Goal: Transaction & Acquisition: Purchase product/service

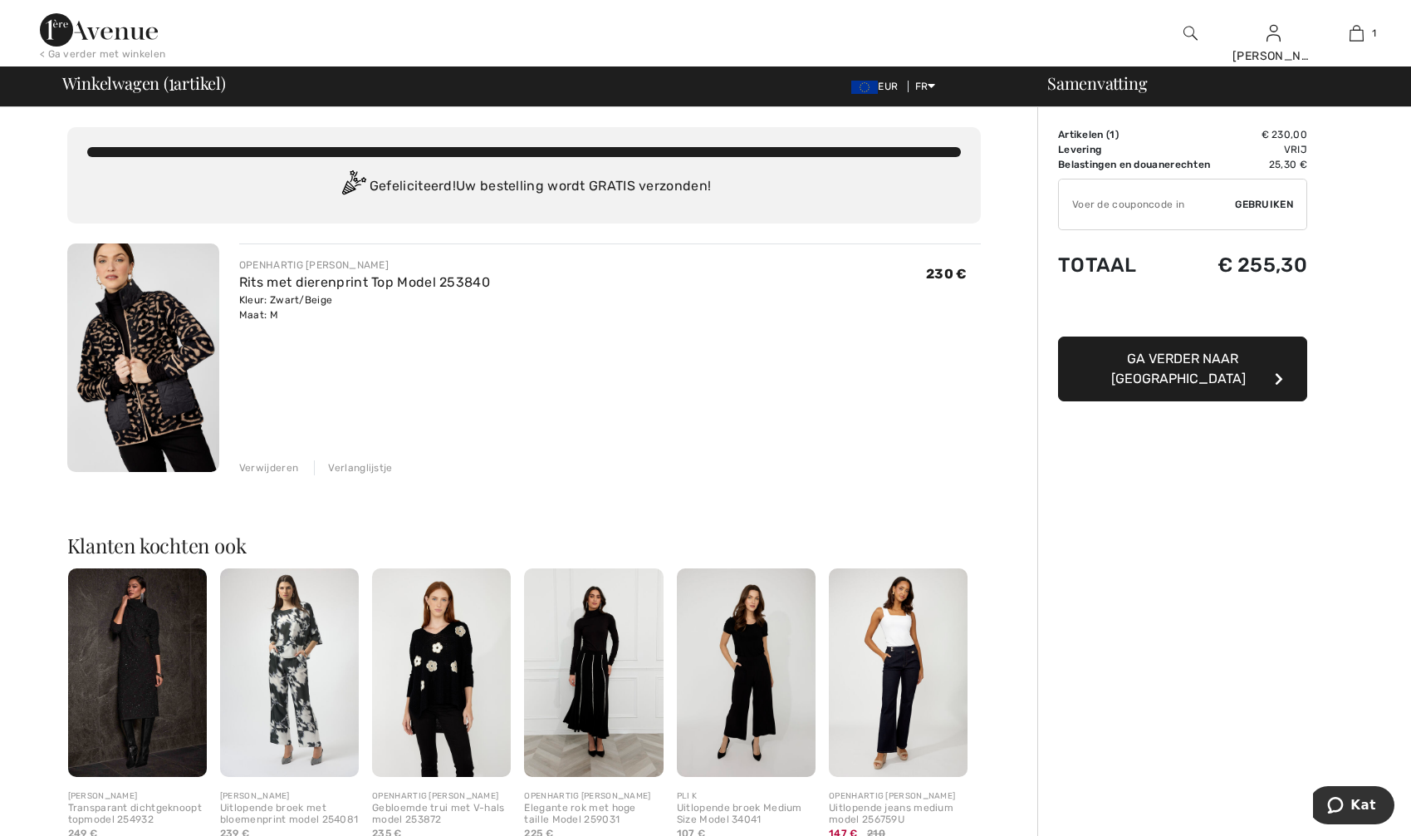
click at [1267, 204] on span "Gebruiken" at bounding box center [1264, 204] width 58 height 15
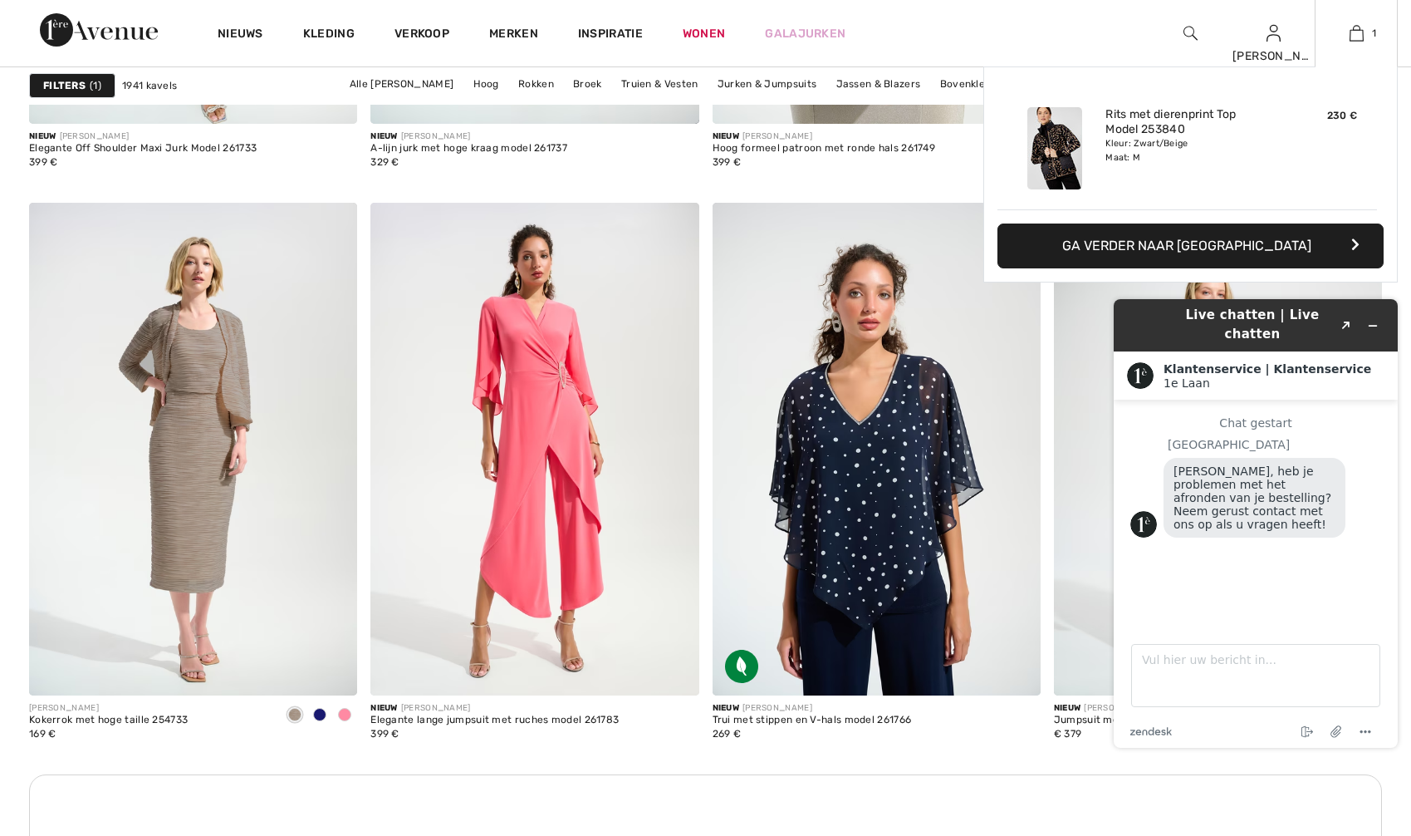
click at [1318, 241] on button "Ga verder naar [GEOGRAPHIC_DATA]" at bounding box center [1191, 245] width 386 height 45
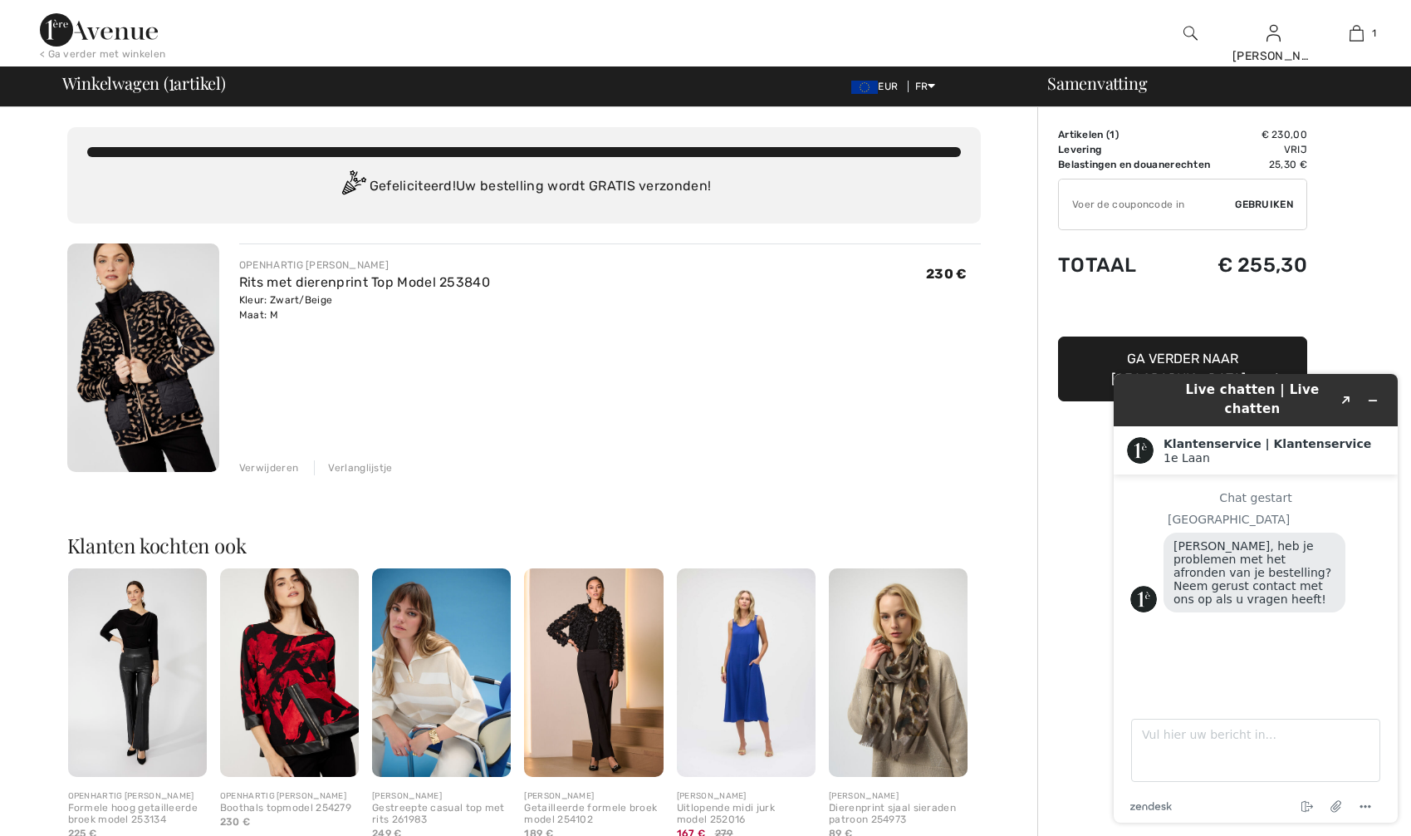
click at [1282, 132] on td "€ 230,00" at bounding box center [1261, 134] width 92 height 15
click at [1297, 164] on td "25,30 €" at bounding box center [1261, 164] width 92 height 15
drag, startPoint x: 1076, startPoint y: 86, endPoint x: 777, endPoint y: 373, distance: 415.3
click at [777, 373] on div "OPENHARTIG LYMAN Rits met dierenprint Top Model 253840 Kleur: Zwart/Beige Maat:…" at bounding box center [610, 359] width 742 height 232
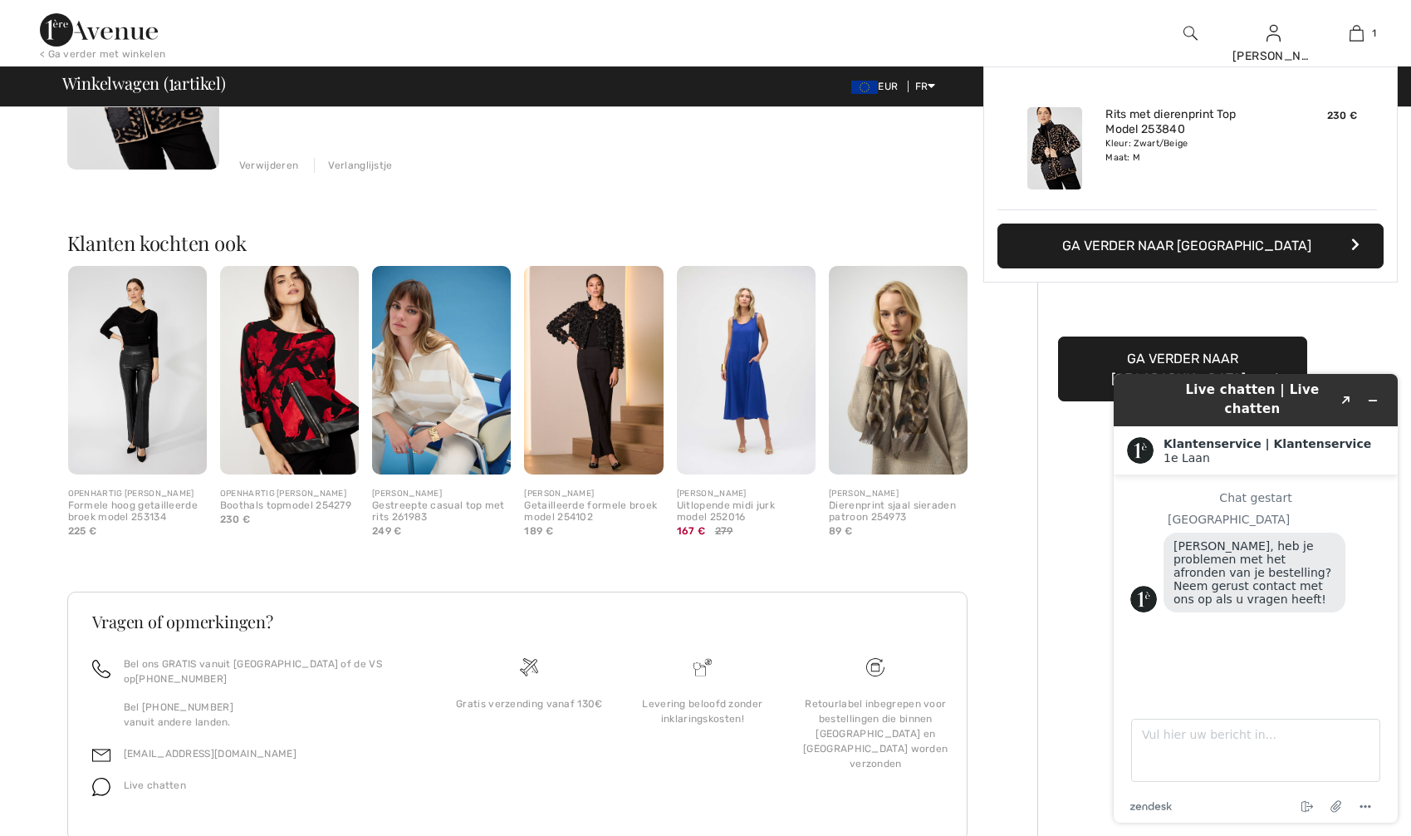
scroll to position [334, 0]
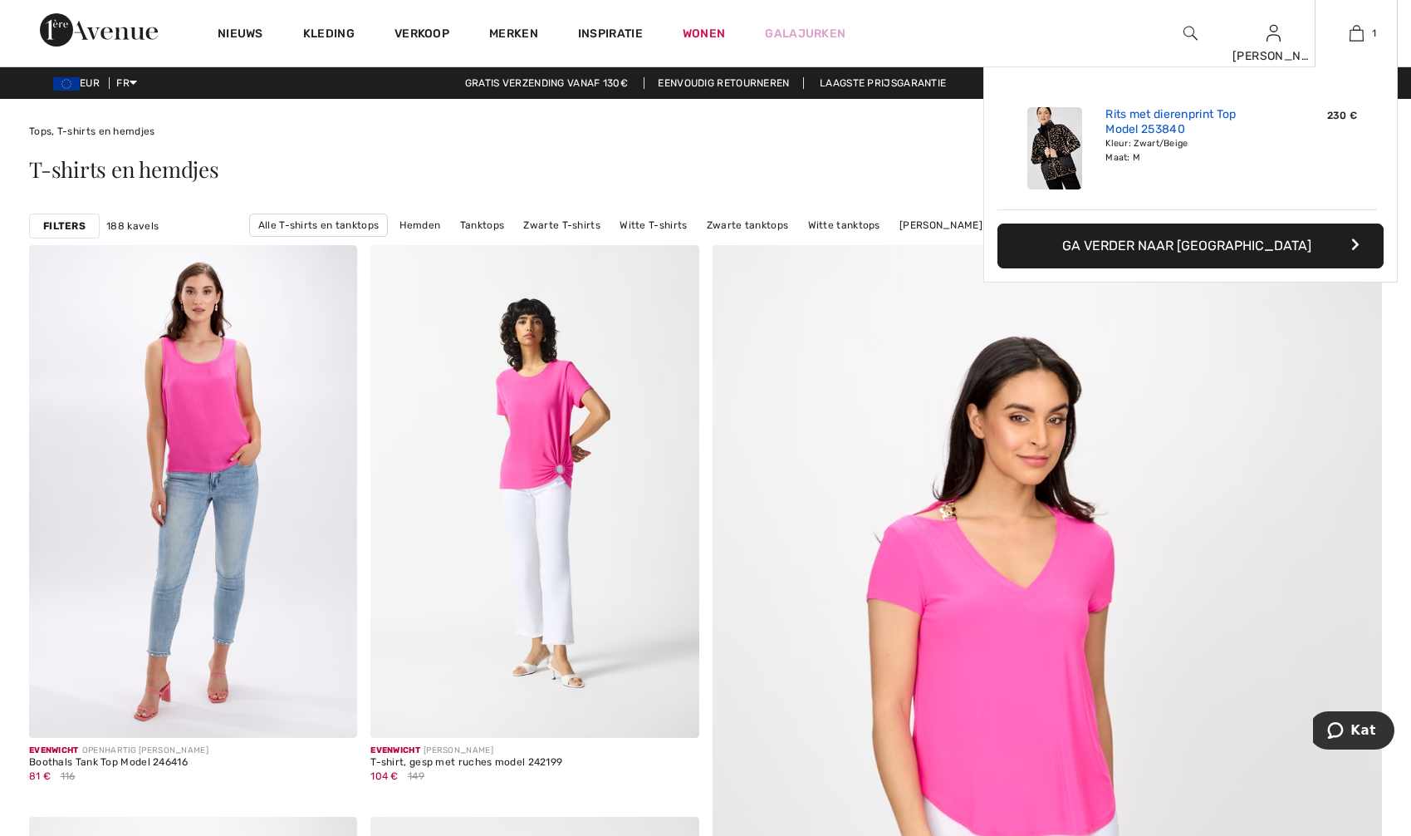
drag, startPoint x: 1052, startPoint y: 138, endPoint x: 1172, endPoint y: 125, distance: 121.2
drag, startPoint x: 1172, startPoint y: 125, endPoint x: 615, endPoint y: 23, distance: 566.5
click at [615, 23] on div "Inspiratie" at bounding box center [610, 33] width 105 height 66
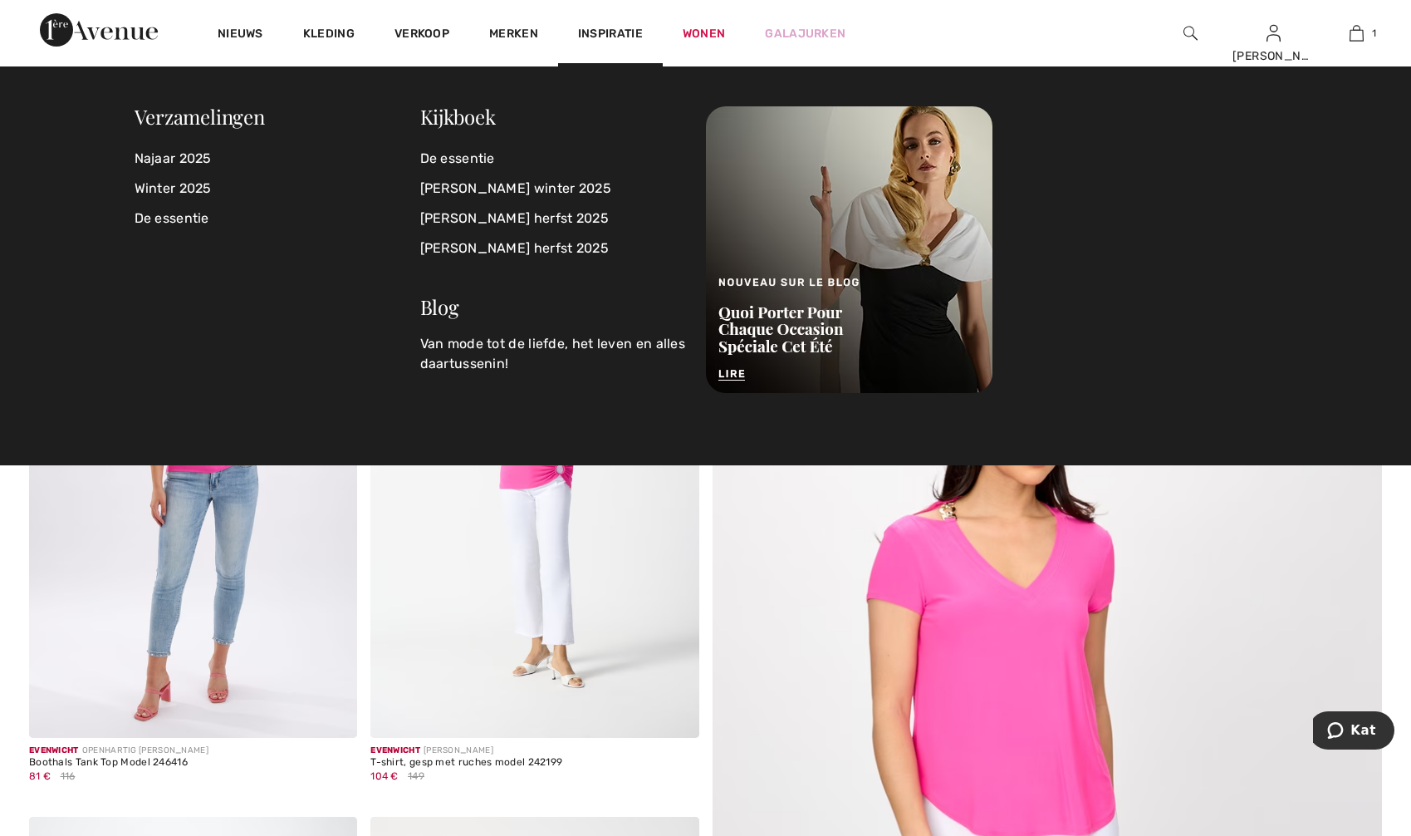
click at [617, 36] on span "Inspiratie" at bounding box center [610, 35] width 65 height 17
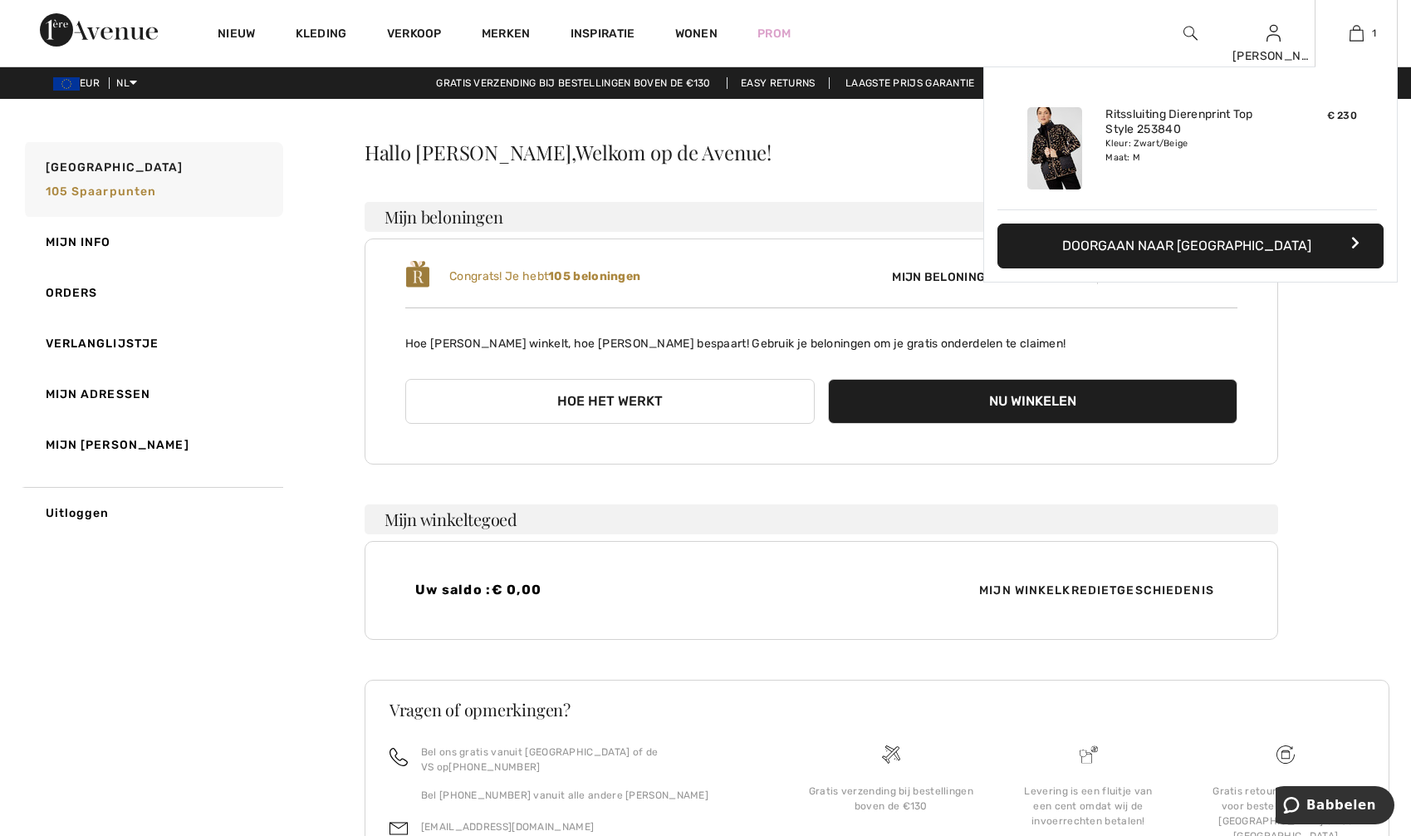
click at [1341, 256] on button "Doorgaan naar afrekenen" at bounding box center [1191, 245] width 386 height 45
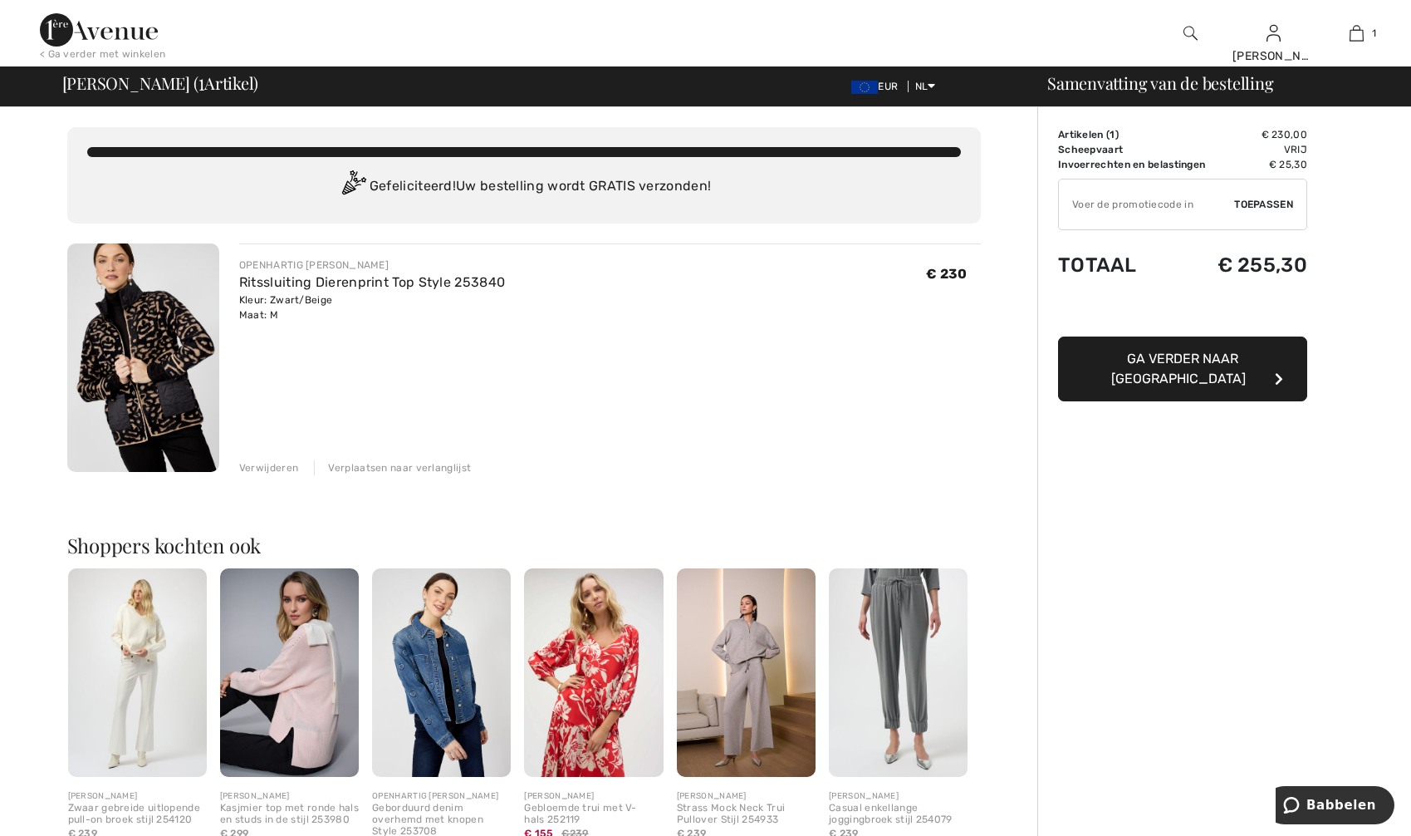
drag, startPoint x: 1274, startPoint y: 47, endPoint x: 807, endPoint y: 316, distance: 538.4
click at [807, 316] on div "OPENHARTIG LYMAN Ritssluiting Dierenprint Top Style 253840 Kleur: Zwart/Beige M…" at bounding box center [610, 289] width 742 height 65
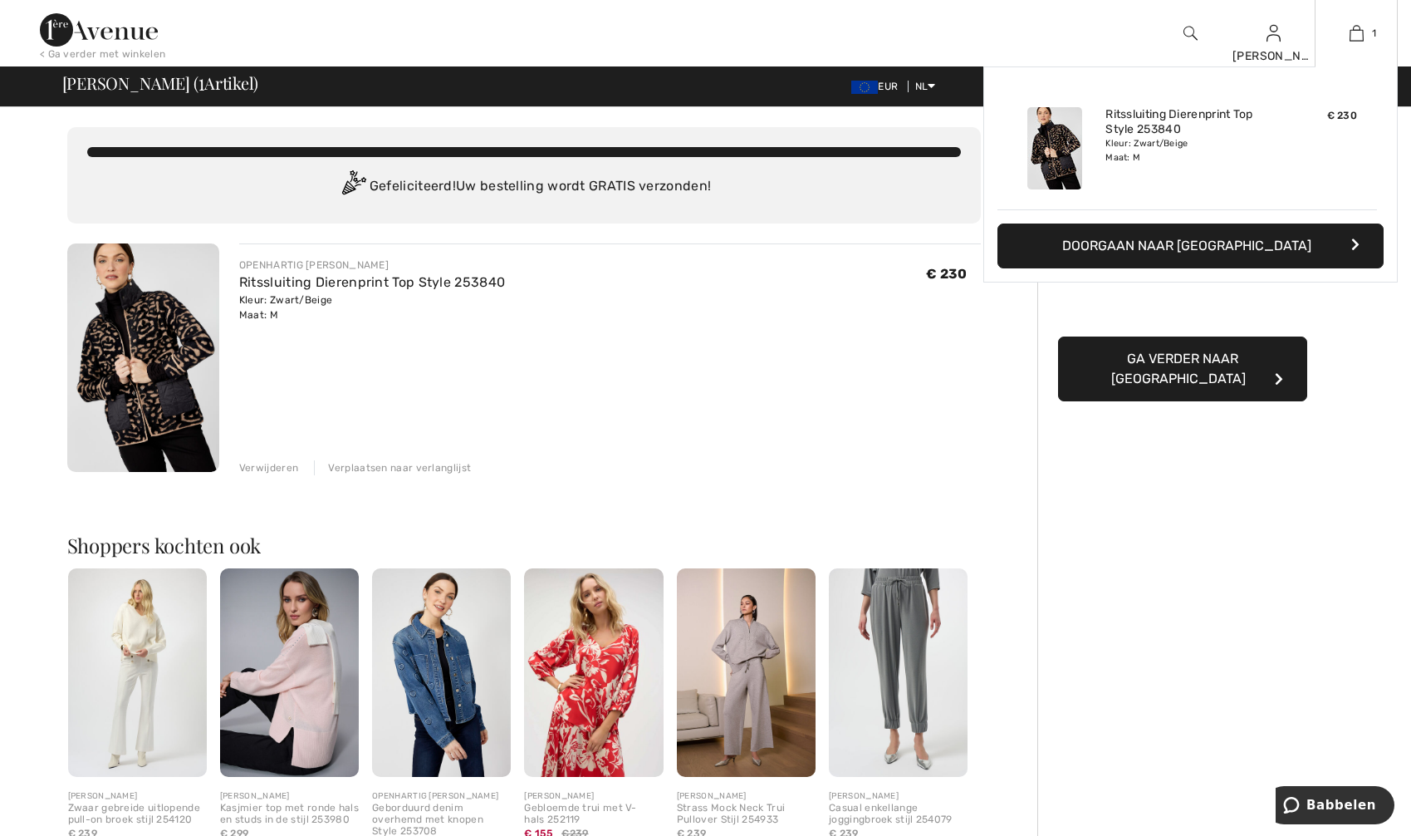
click at [1138, 157] on div "Kleur: Zwart/Beige Maat: M" at bounding box center [1188, 150] width 164 height 27
click at [1186, 148] on div "Kleur: Zwart/Beige Maat: M" at bounding box center [1188, 150] width 164 height 27
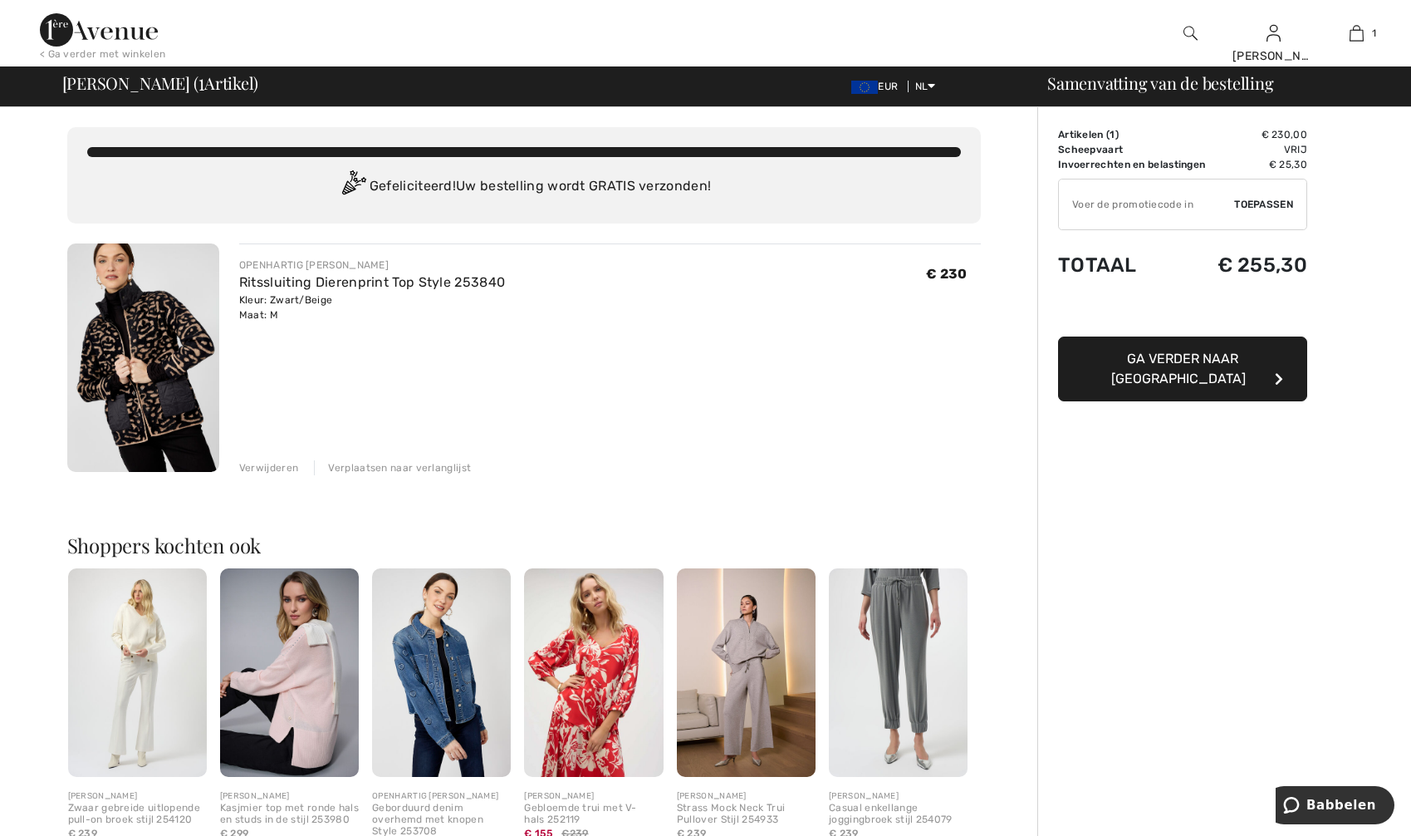
click at [122, 55] on div "< Ga verder met winkelen" at bounding box center [102, 54] width 125 height 15
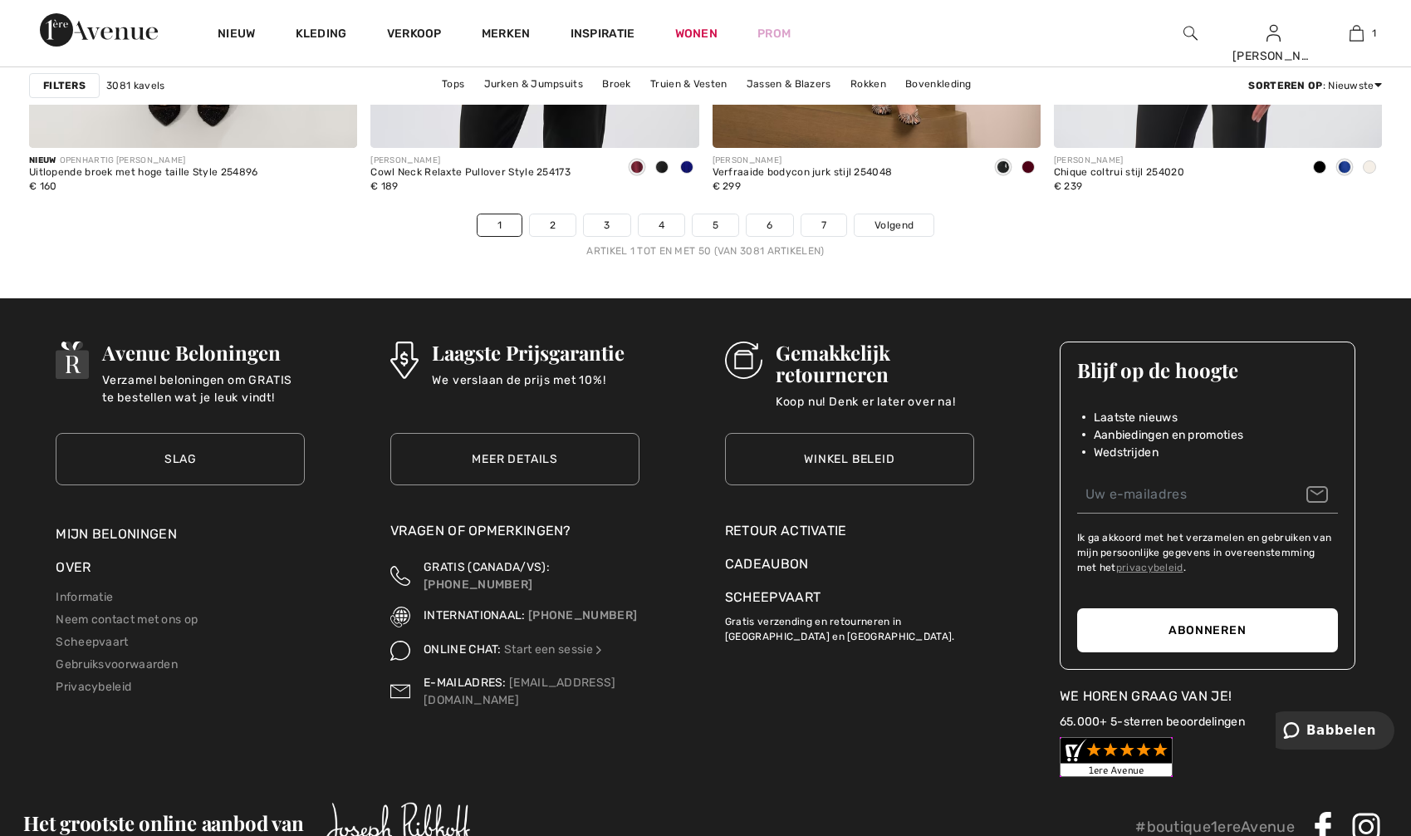
scroll to position [8447, 0]
